Goal: Find specific page/section: Find specific page/section

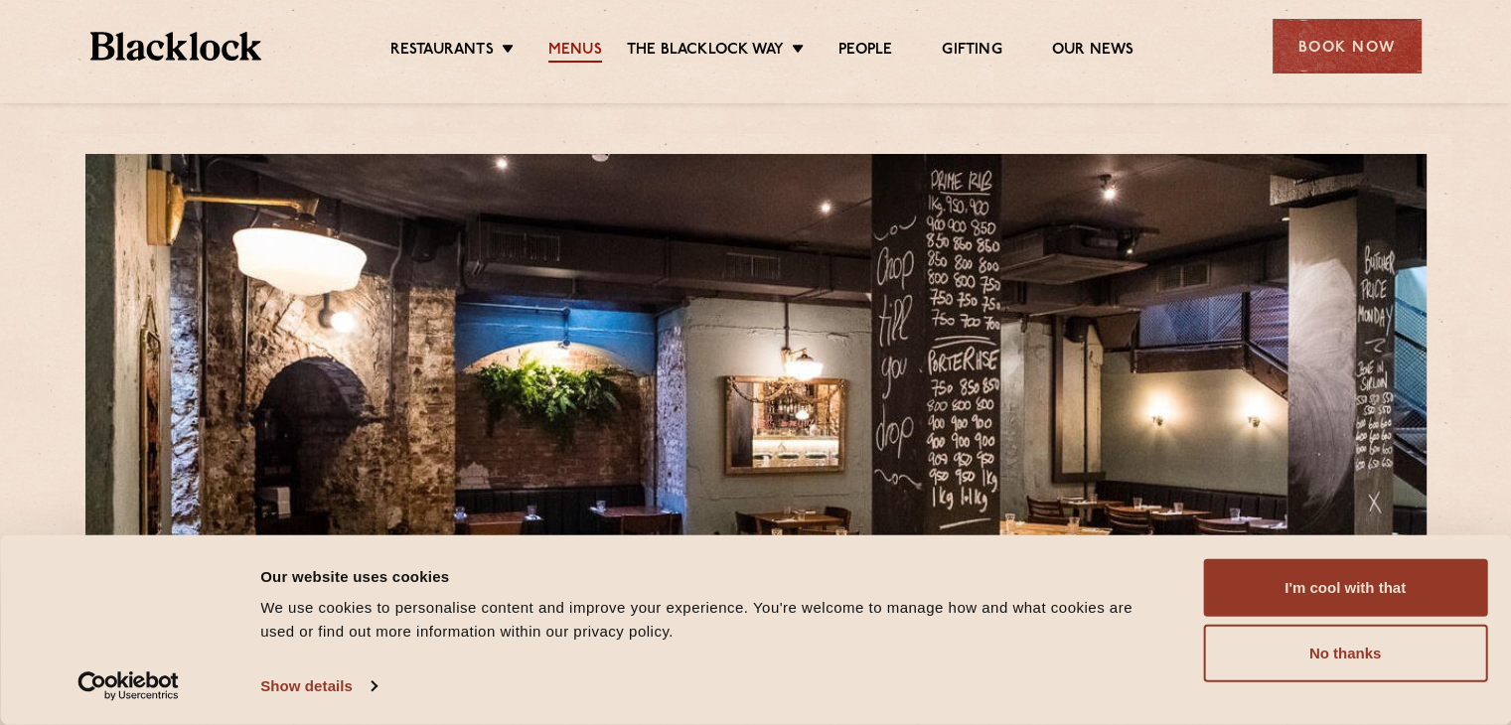
click at [568, 49] on link "Menus" at bounding box center [575, 52] width 54 height 22
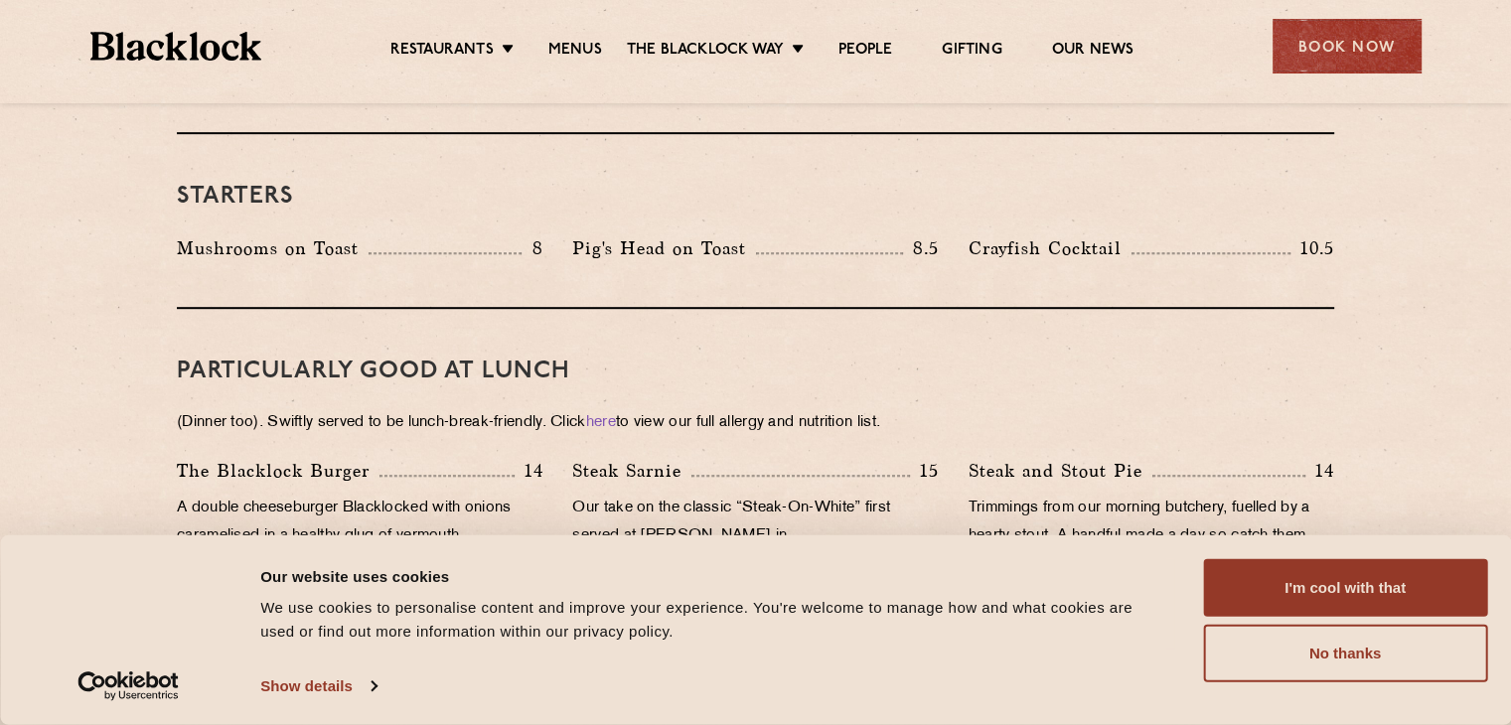
scroll to position [1069, 0]
click at [1382, 657] on button "No thanks" at bounding box center [1345, 654] width 284 height 58
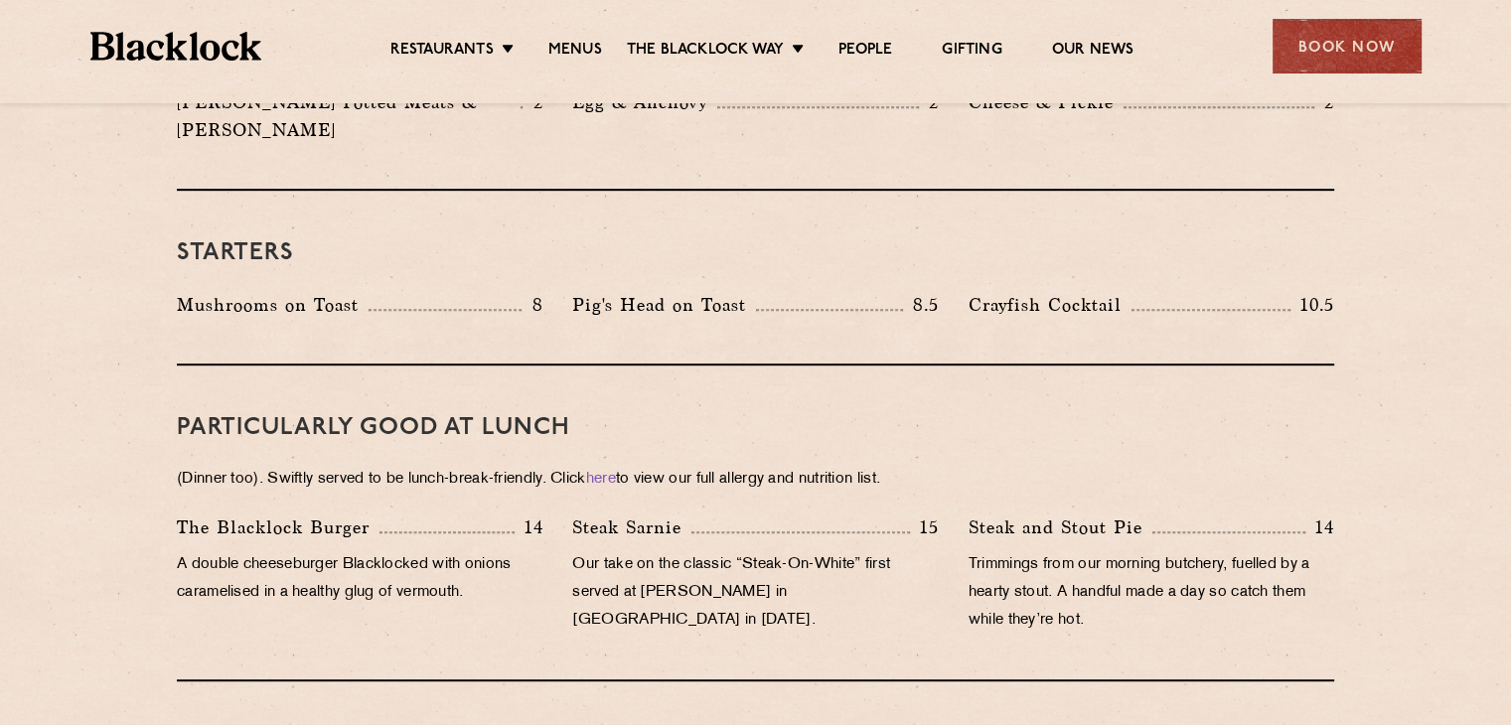
scroll to position [1009, 0]
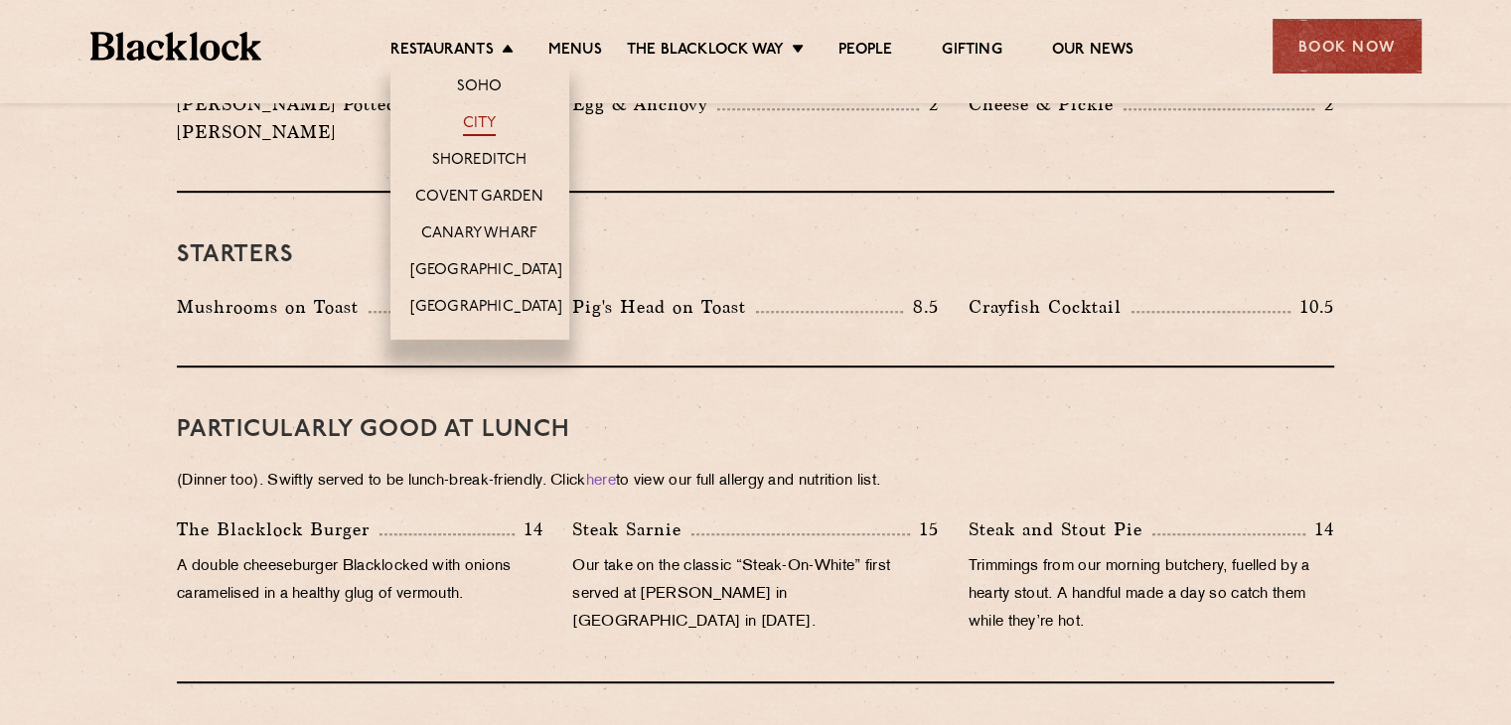
click at [471, 126] on link "City" at bounding box center [480, 125] width 34 height 22
click at [472, 157] on link "Shoreditch" at bounding box center [479, 162] width 95 height 22
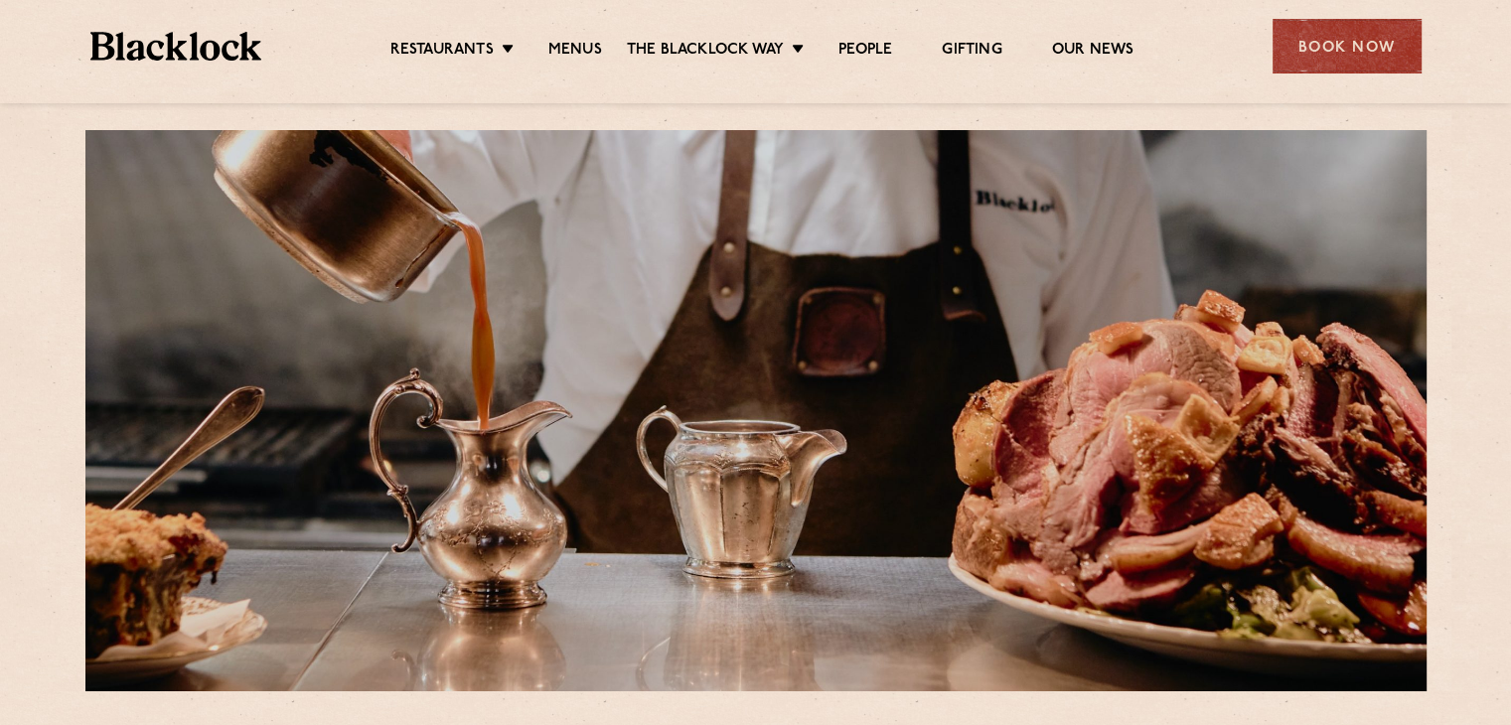
scroll to position [0, 0]
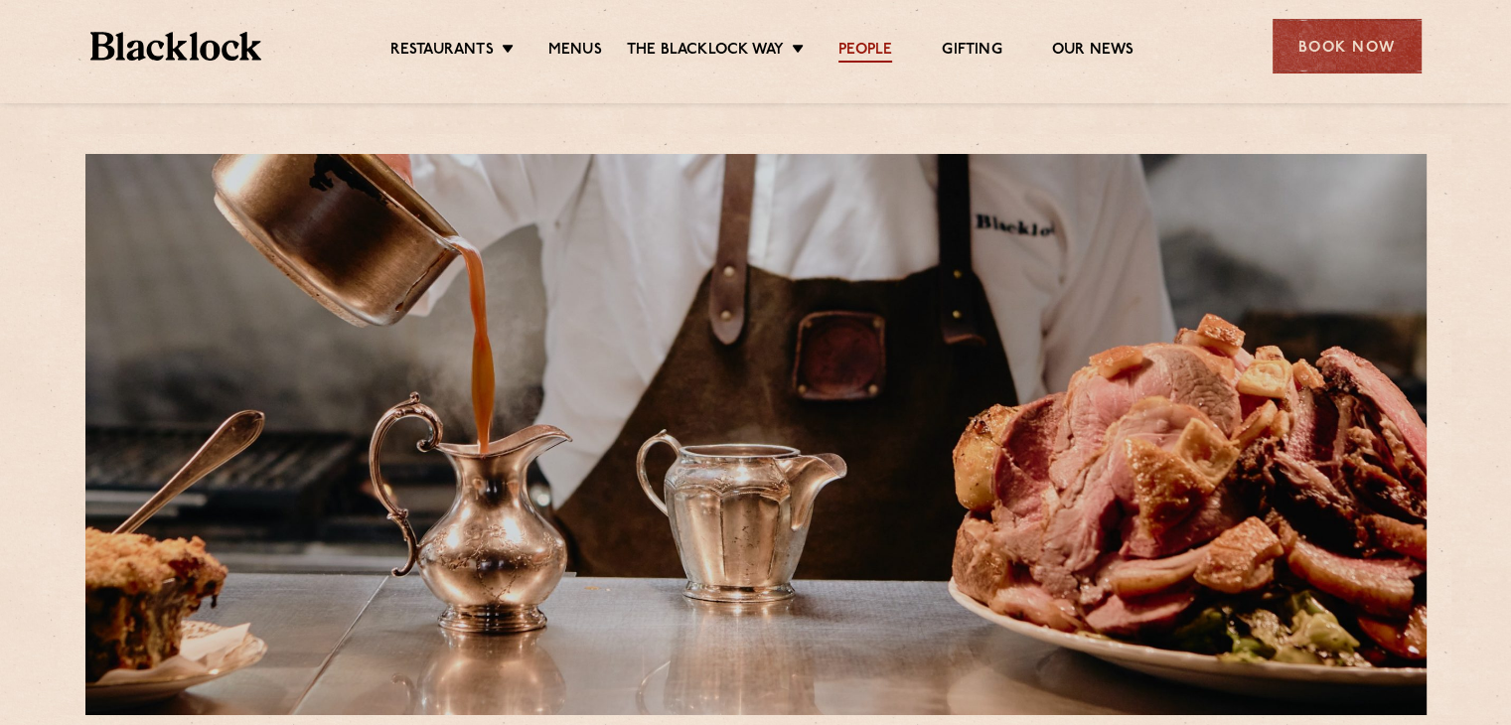
click at [870, 49] on link "People" at bounding box center [865, 52] width 54 height 22
click at [224, 45] on img at bounding box center [176, 46] width 172 height 29
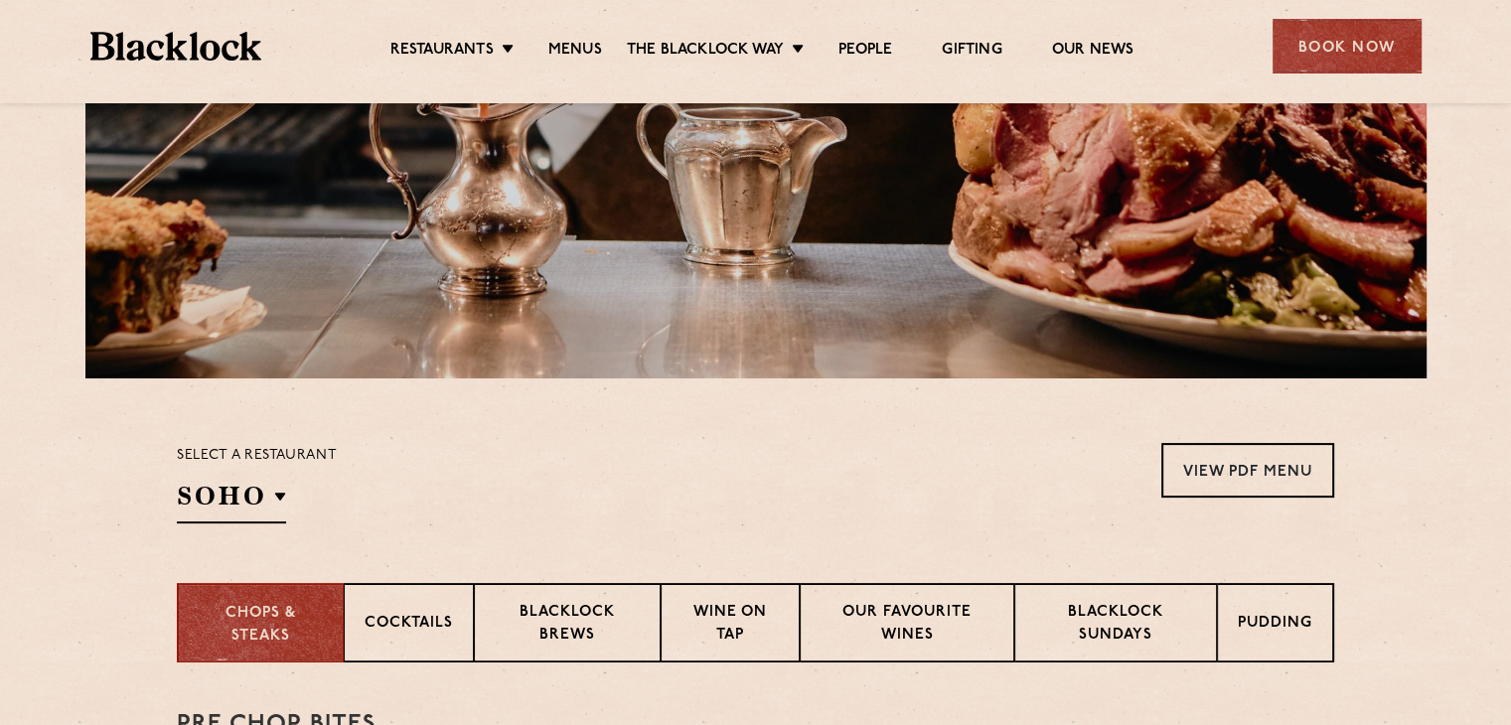
scroll to position [315, 0]
